Goal: Task Accomplishment & Management: Use online tool/utility

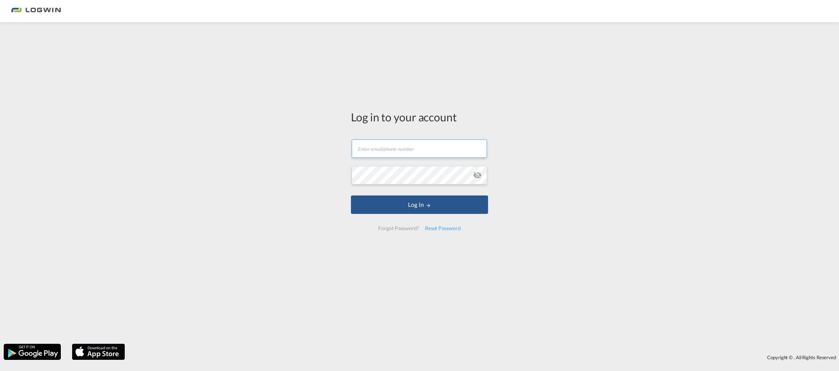
click at [381, 147] on input "text" at bounding box center [419, 148] width 135 height 18
type input "[EMAIL_ADDRESS][PERSON_NAME][DOMAIN_NAME]"
click at [351, 195] on button "Log In" at bounding box center [419, 204] width 137 height 18
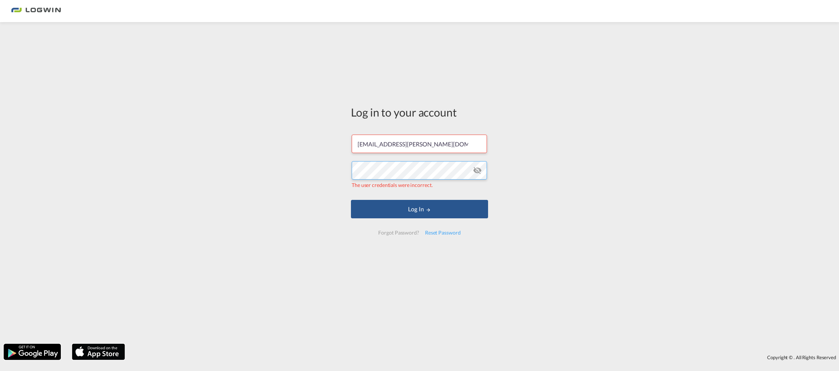
click at [351, 200] on button "Log In" at bounding box center [419, 209] width 137 height 18
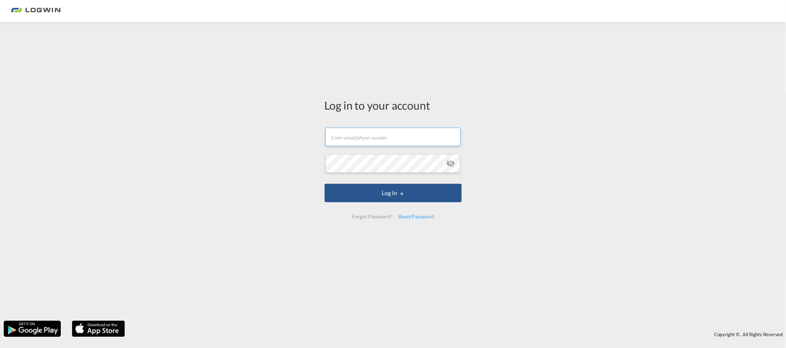
click at [342, 131] on input "text" at bounding box center [393, 137] width 135 height 18
type input "[EMAIL_ADDRESS][PERSON_NAME][DOMAIN_NAME]"
click at [325, 184] on button "Log In" at bounding box center [393, 193] width 137 height 18
